Goal: Navigation & Orientation: Find specific page/section

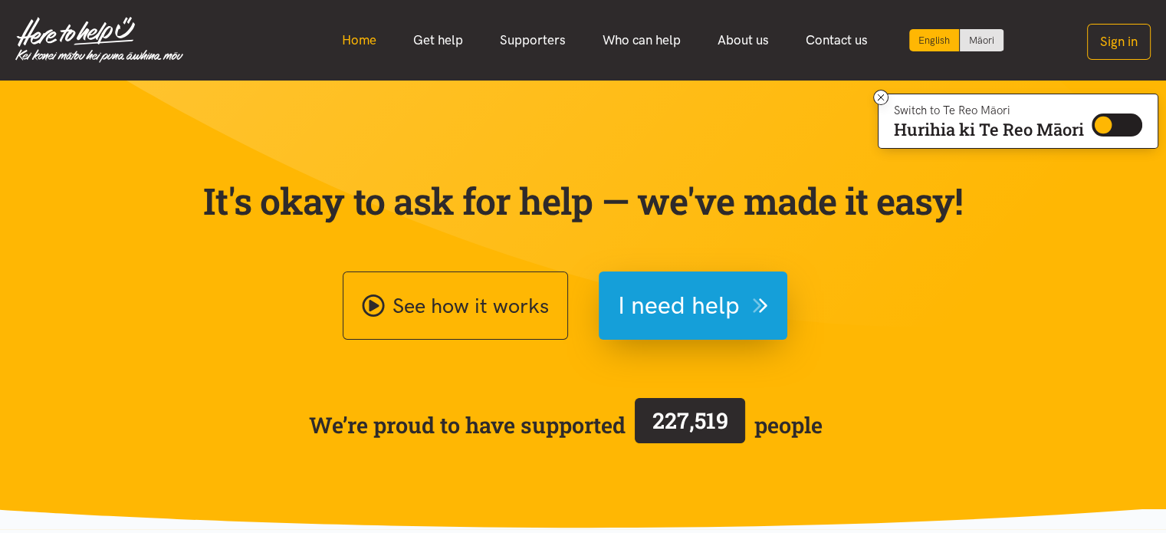
click at [360, 47] on link "Home" at bounding box center [359, 40] width 71 height 33
click at [535, 45] on link "Supporters" at bounding box center [532, 40] width 103 height 33
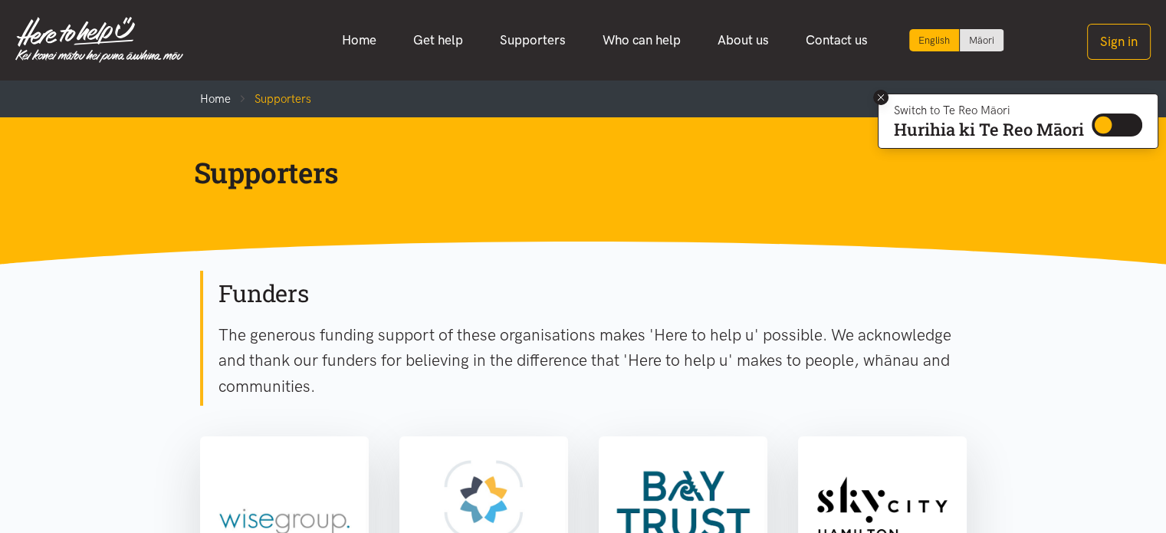
click at [880, 100] on icon at bounding box center [881, 97] width 11 height 11
